Goal: Check status: Check status

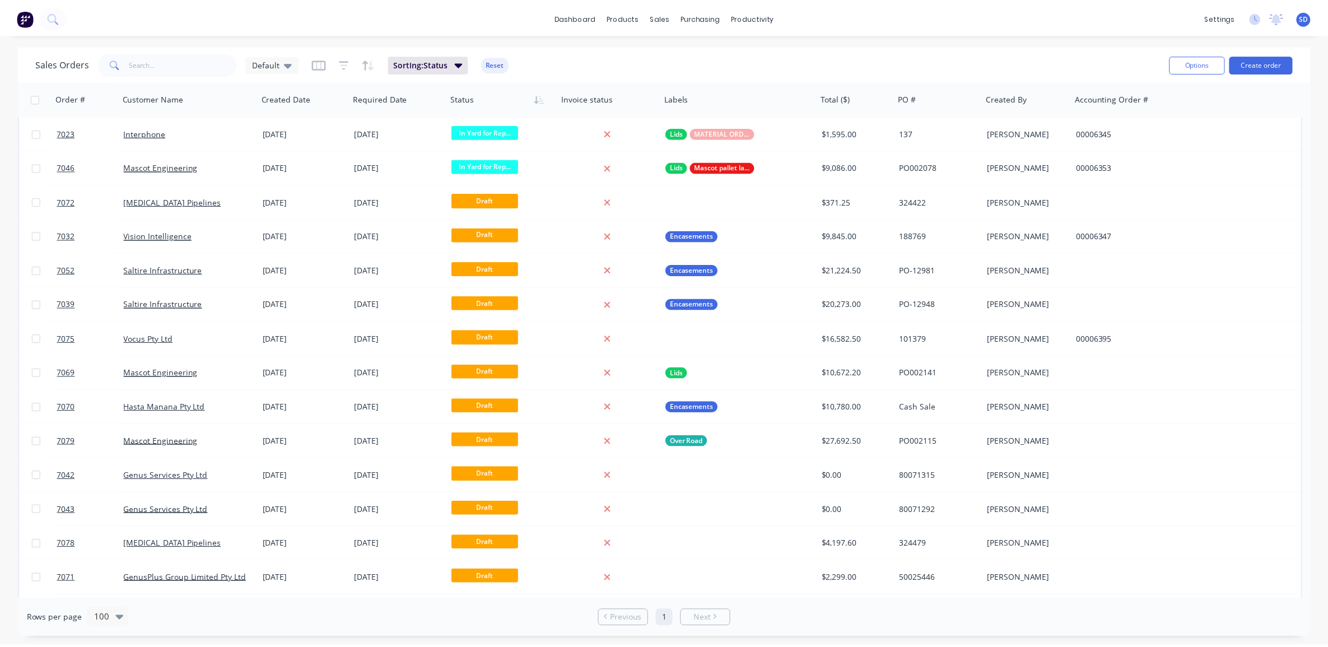
scroll to position [1961, 0]
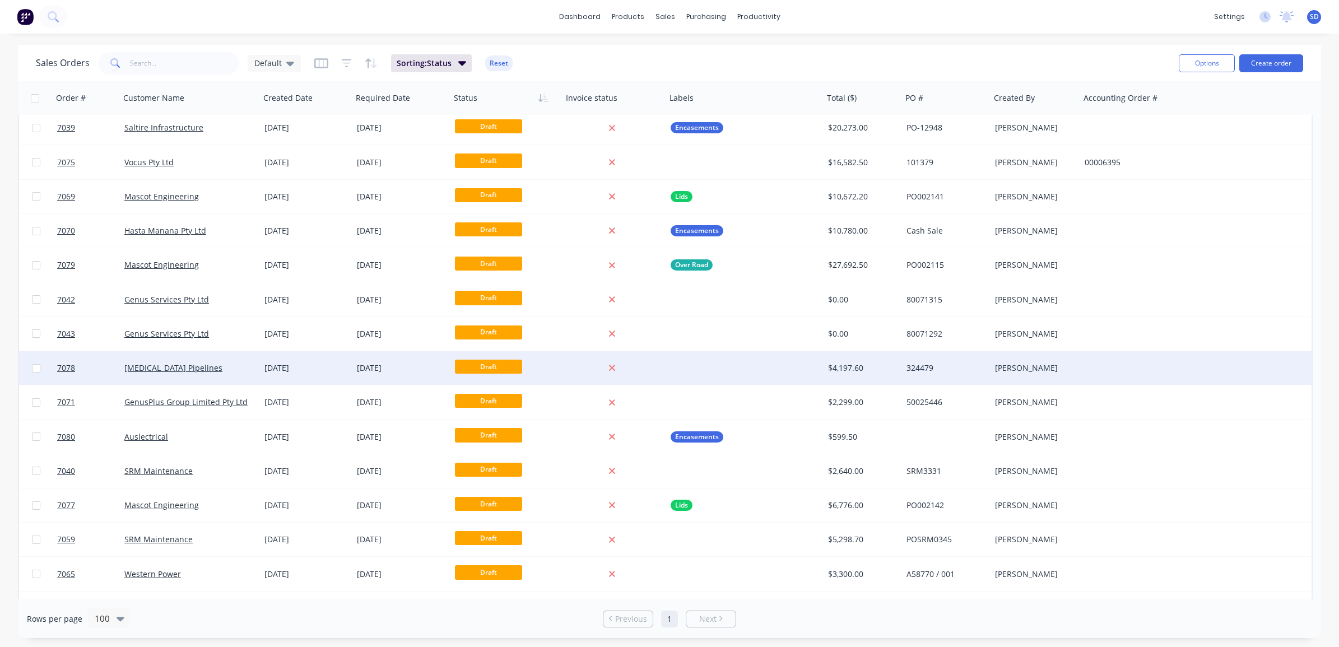
click at [220, 370] on div "[MEDICAL_DATA] Pipelines" at bounding box center [186, 367] width 124 height 11
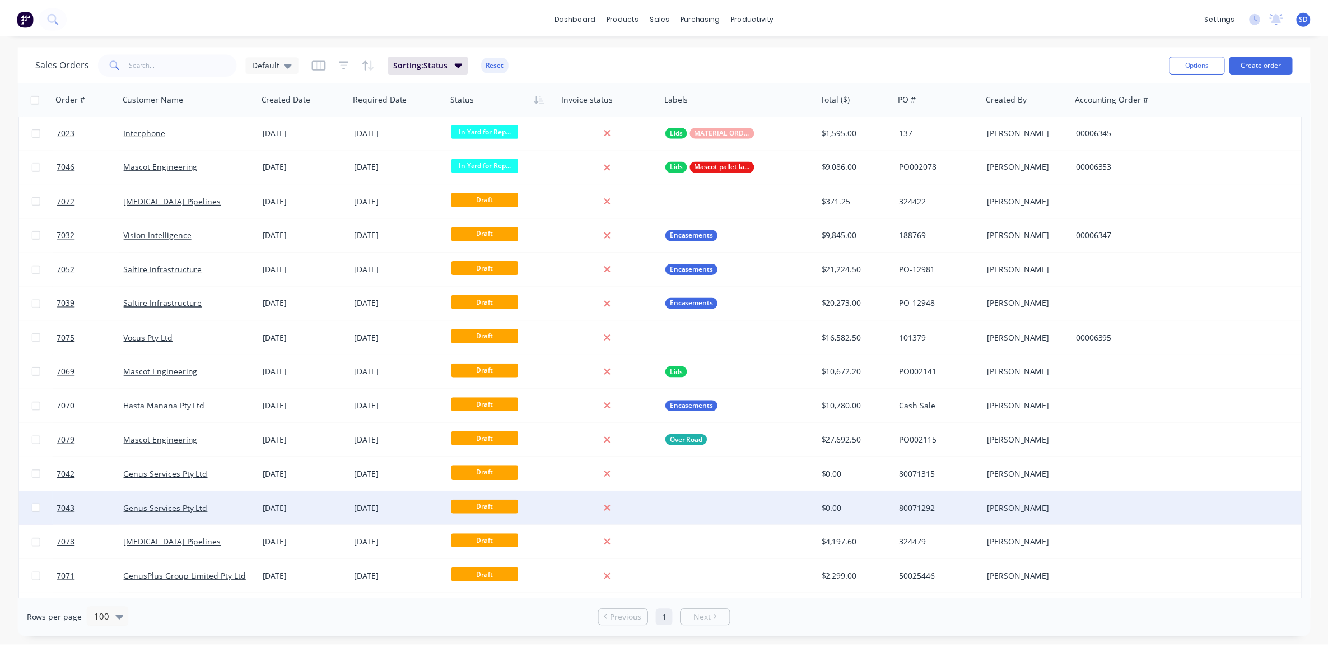
scroll to position [1810, 0]
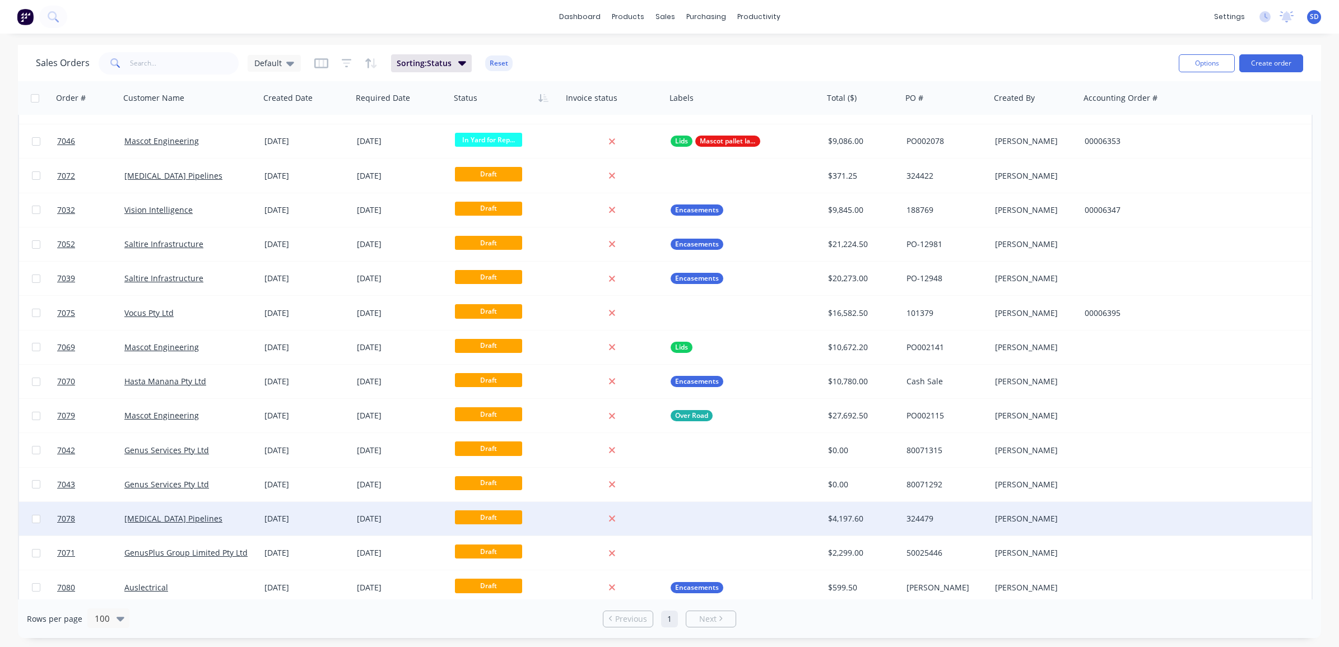
click at [225, 528] on div "[MEDICAL_DATA] Pipelines" at bounding box center [190, 519] width 140 height 34
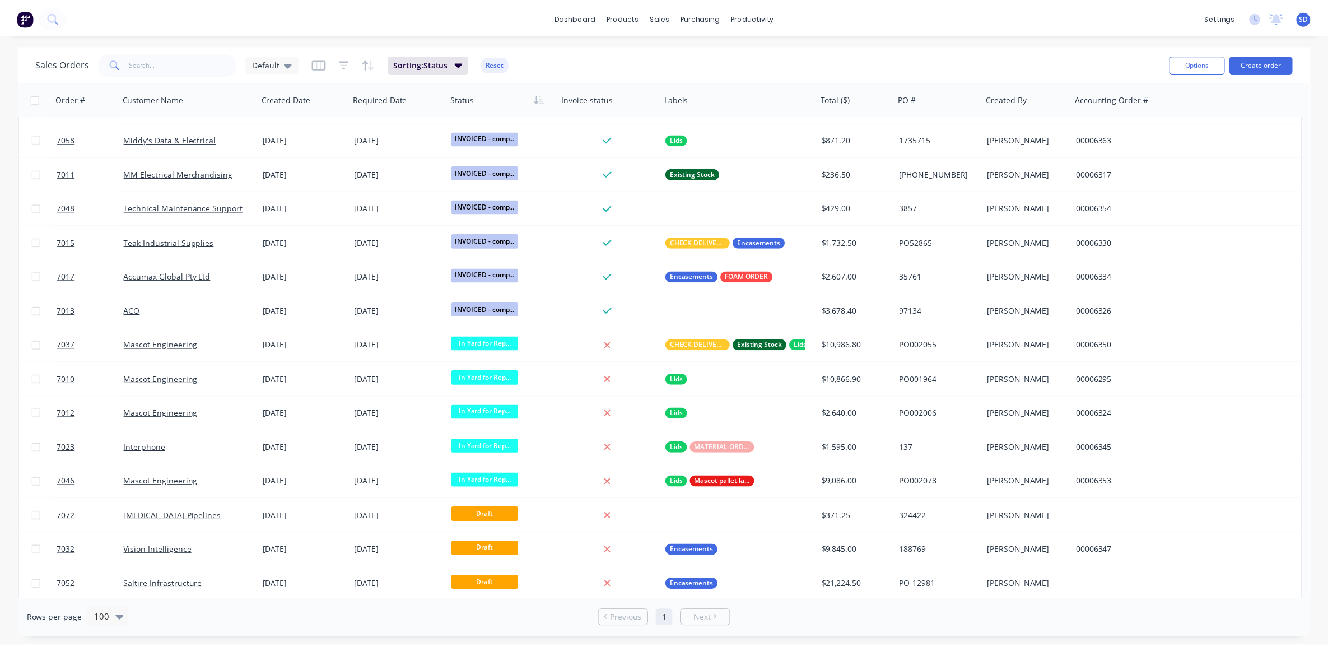
scroll to position [1470, 0]
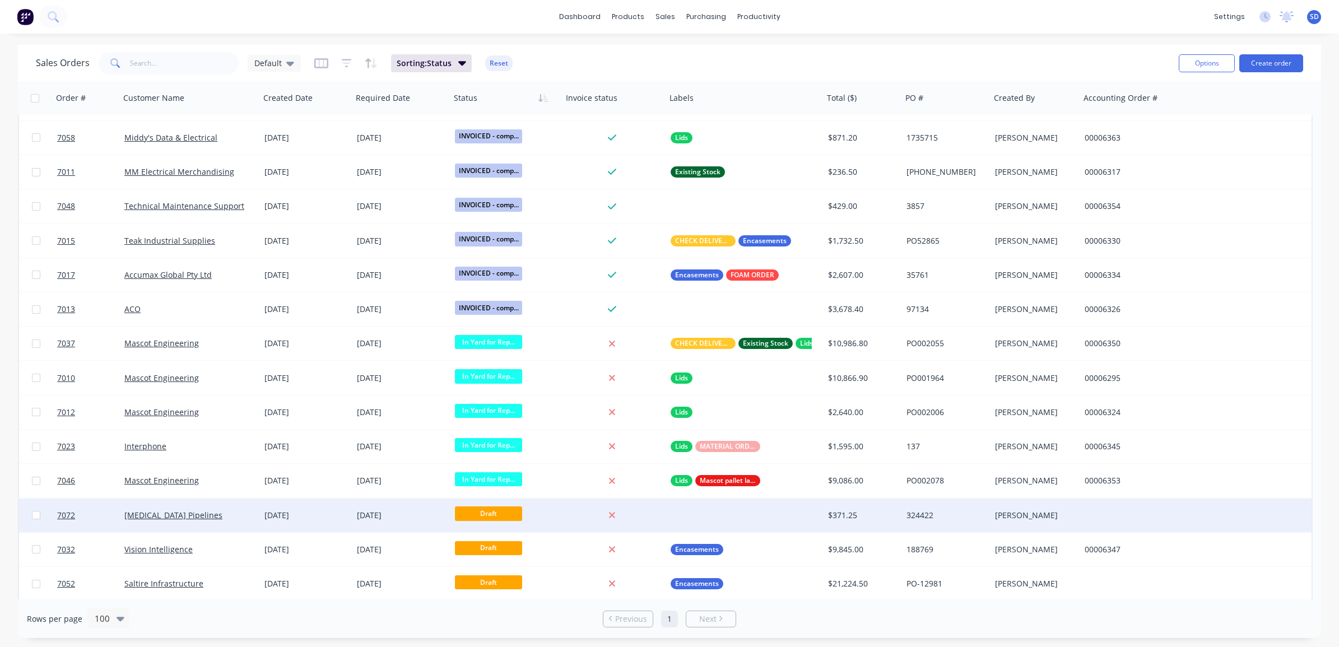
click at [225, 513] on div "[MEDICAL_DATA] Pipelines" at bounding box center [186, 515] width 124 height 11
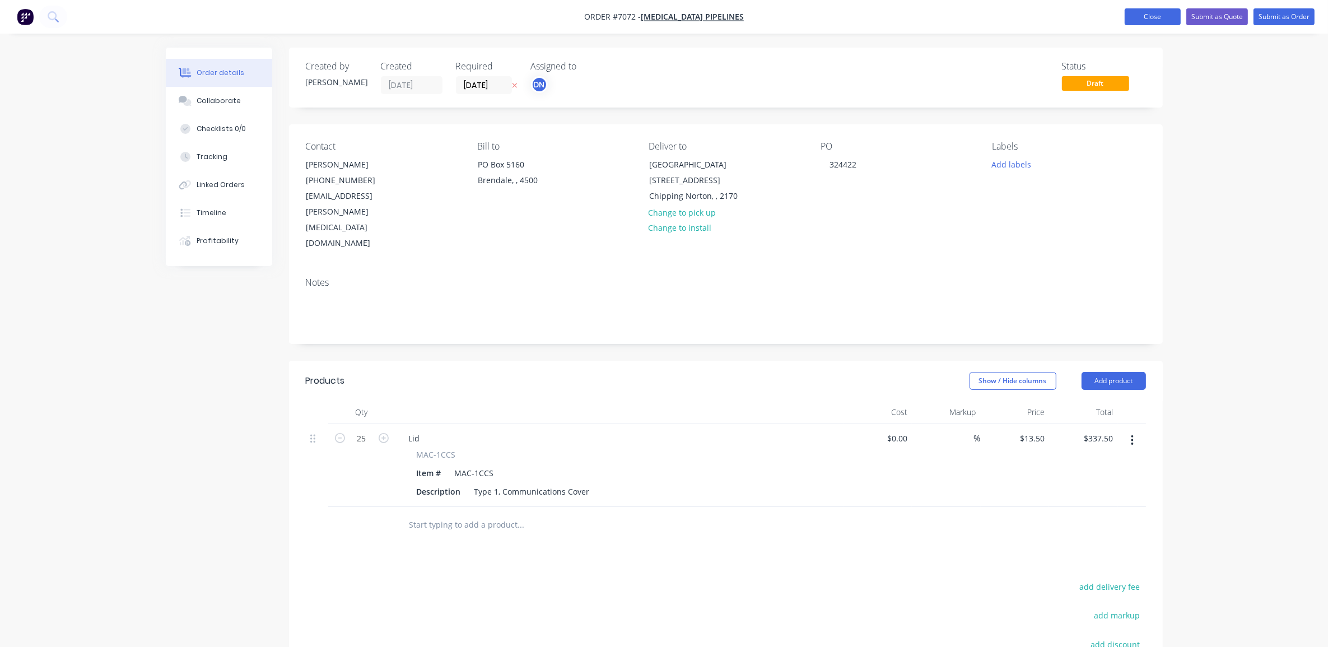
click at [1143, 18] on button "Close" at bounding box center [1153, 16] width 56 height 17
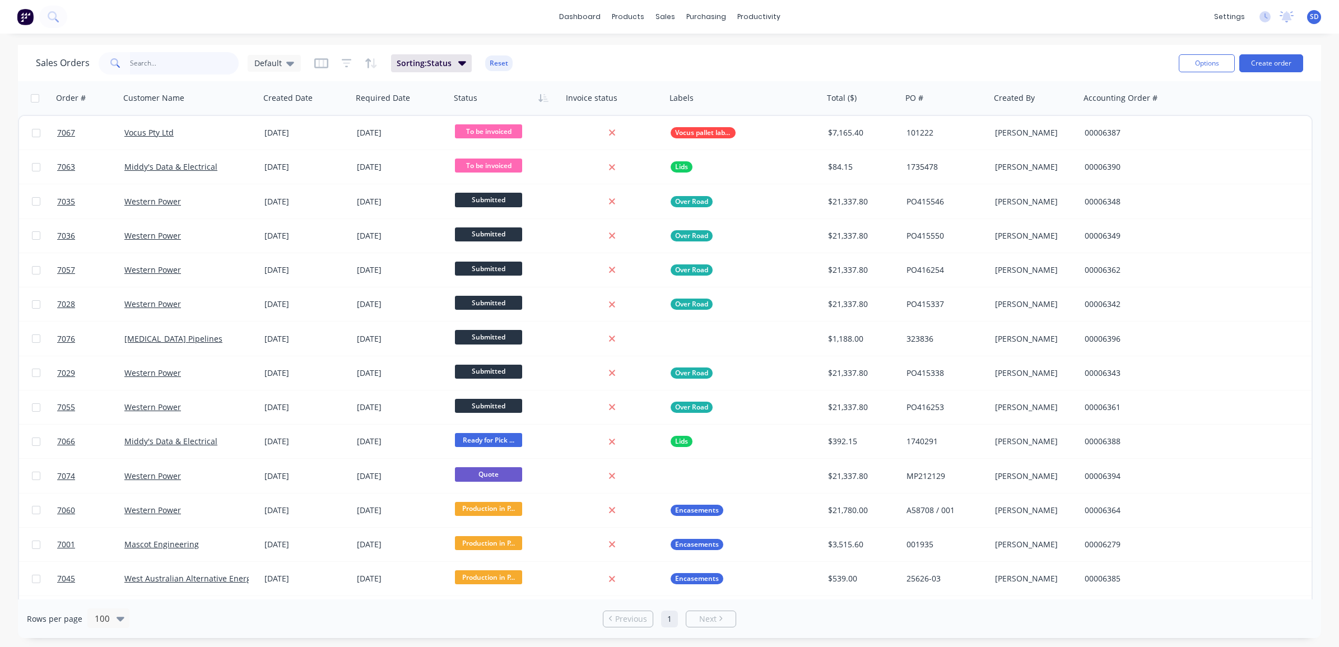
click at [180, 66] on input "text" at bounding box center [184, 63] width 109 height 22
type input "[MEDICAL_DATA]"
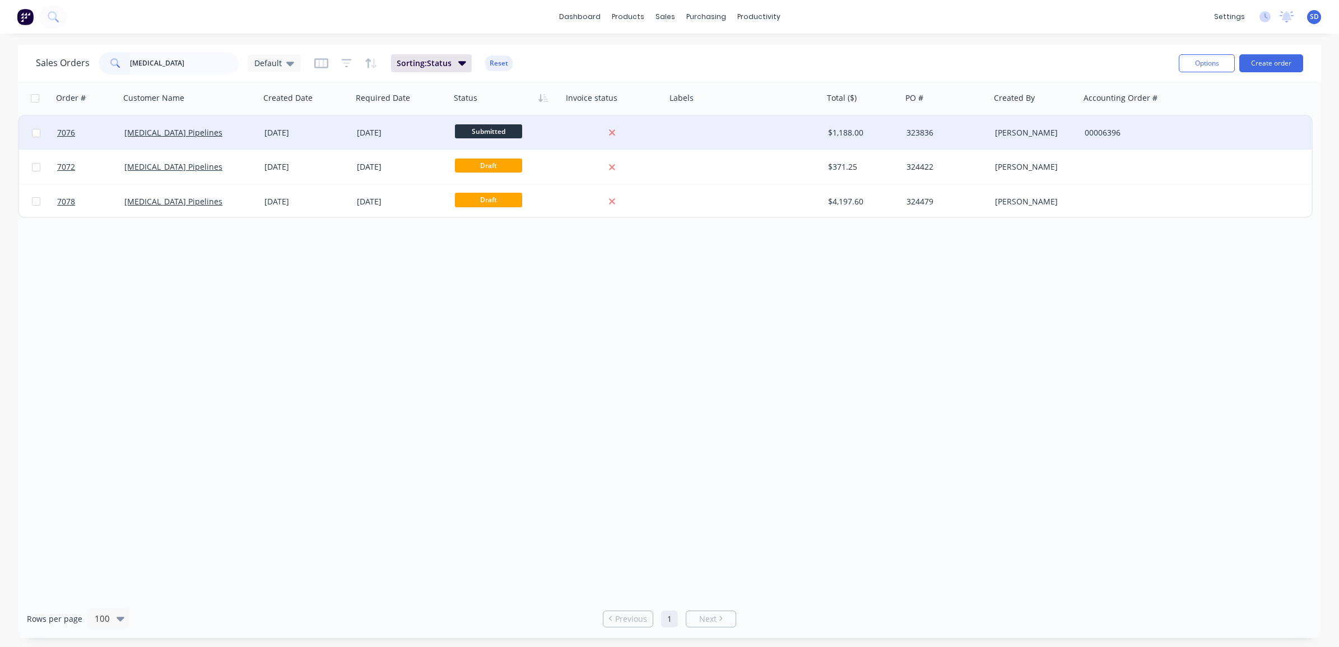
click at [225, 134] on div "[MEDICAL_DATA] Pipelines" at bounding box center [186, 132] width 124 height 11
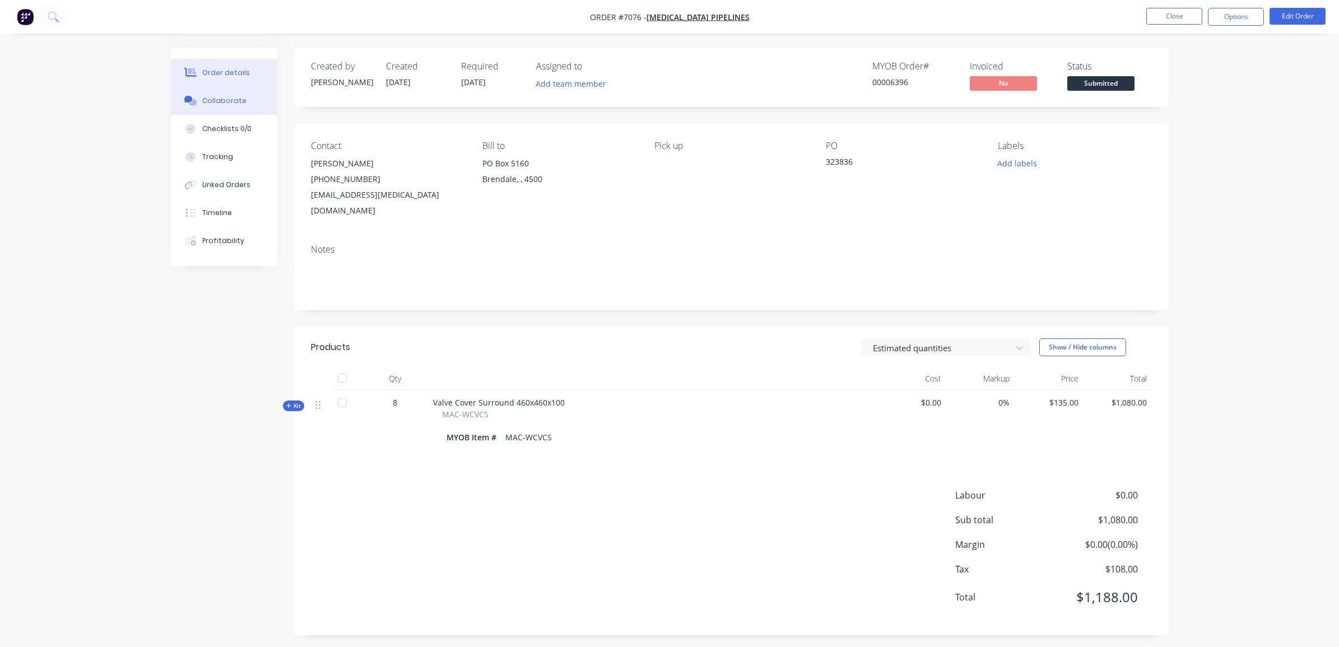
click at [219, 101] on div "Collaborate" at bounding box center [224, 101] width 44 height 10
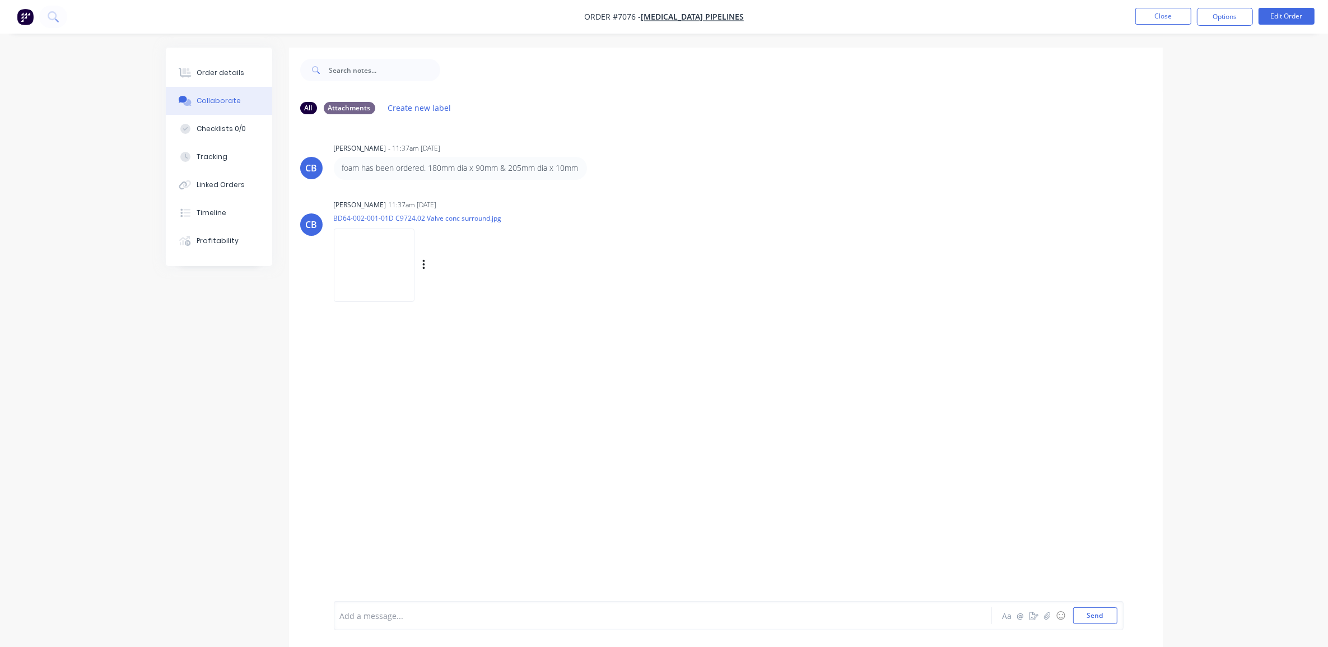
click at [383, 264] on img at bounding box center [374, 265] width 81 height 73
